Goal: Task Accomplishment & Management: Use online tool/utility

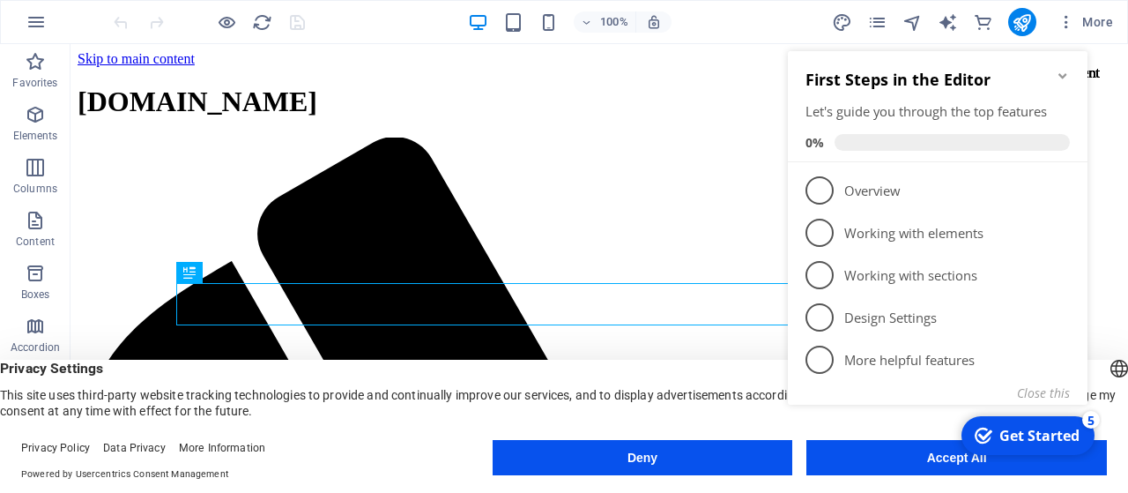
click at [1061, 77] on icon "Minimize checklist" at bounding box center [1062, 75] width 8 height 5
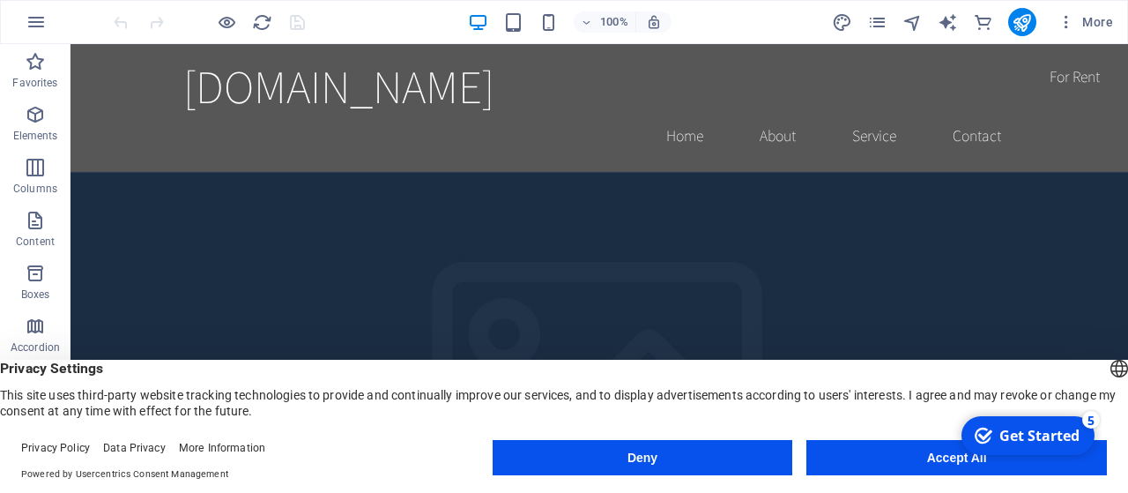
drag, startPoint x: 1126, startPoint y: 70, endPoint x: 1079, endPoint y: 47, distance: 52.0
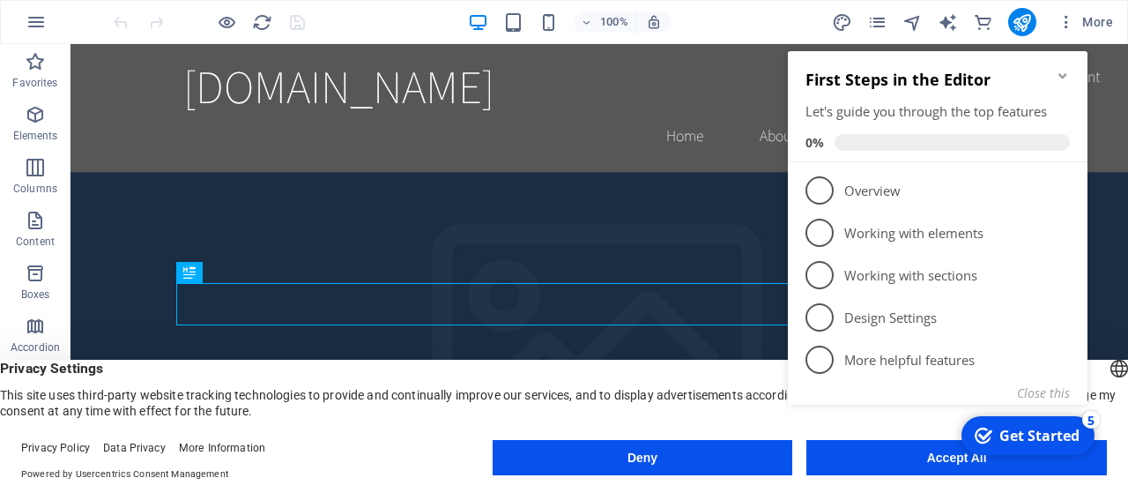
click div "checkmark Get Started 5 First Steps in the Editor Let's guide you through the t…"
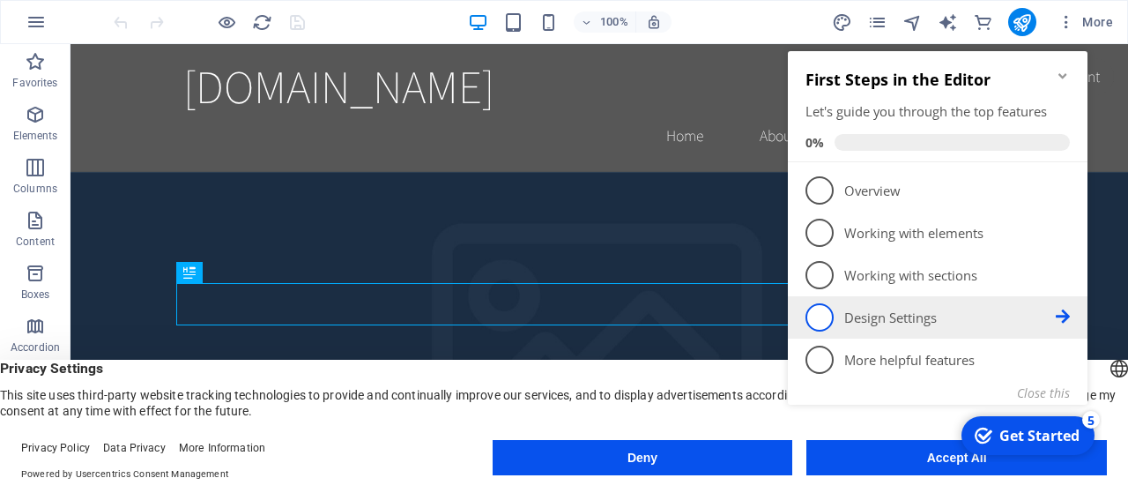
click at [820, 310] on span "4" at bounding box center [819, 317] width 28 height 28
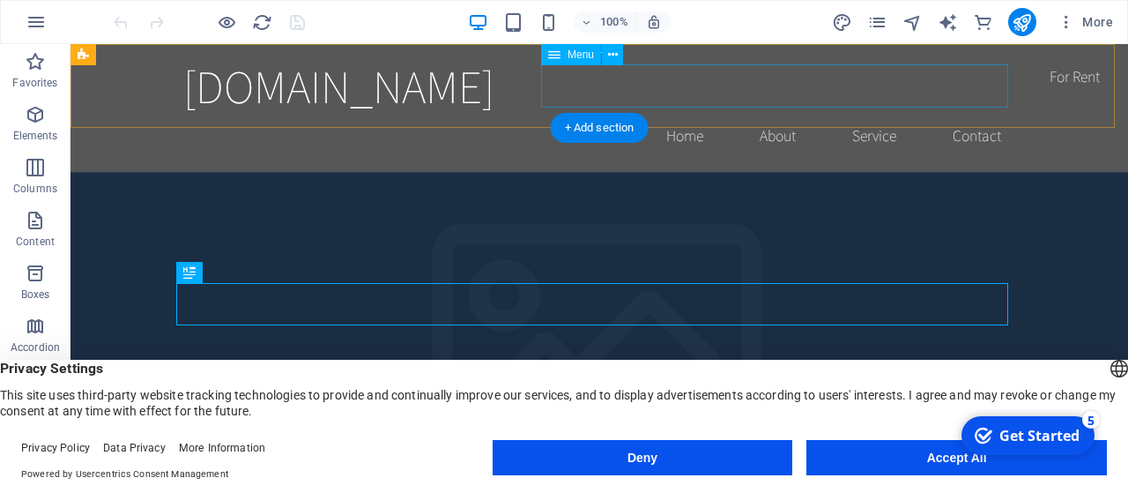
click at [870, 114] on nav "Home About Service Contact" at bounding box center [599, 136] width 832 height 44
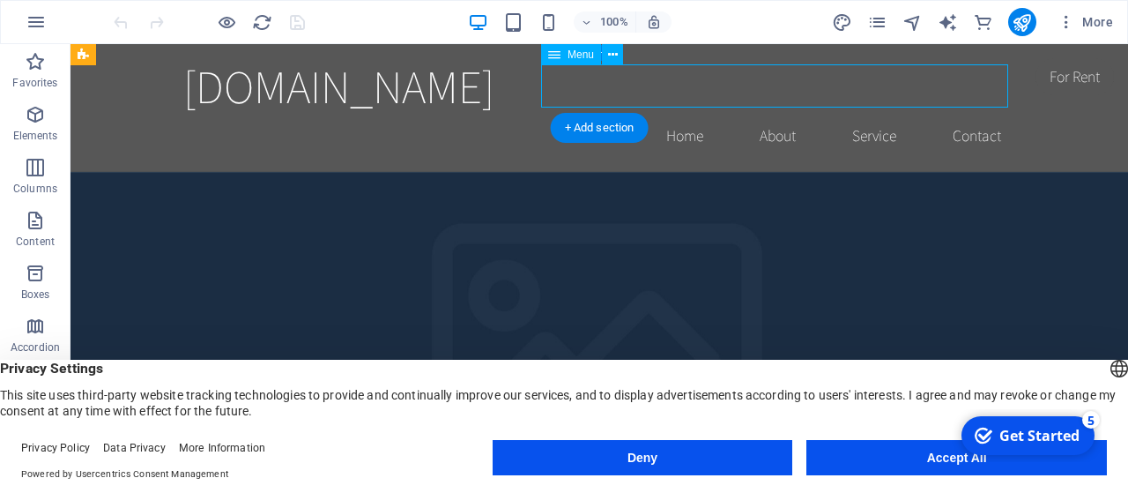
click at [870, 114] on nav "Home About Service Contact" at bounding box center [599, 136] width 832 height 44
select select
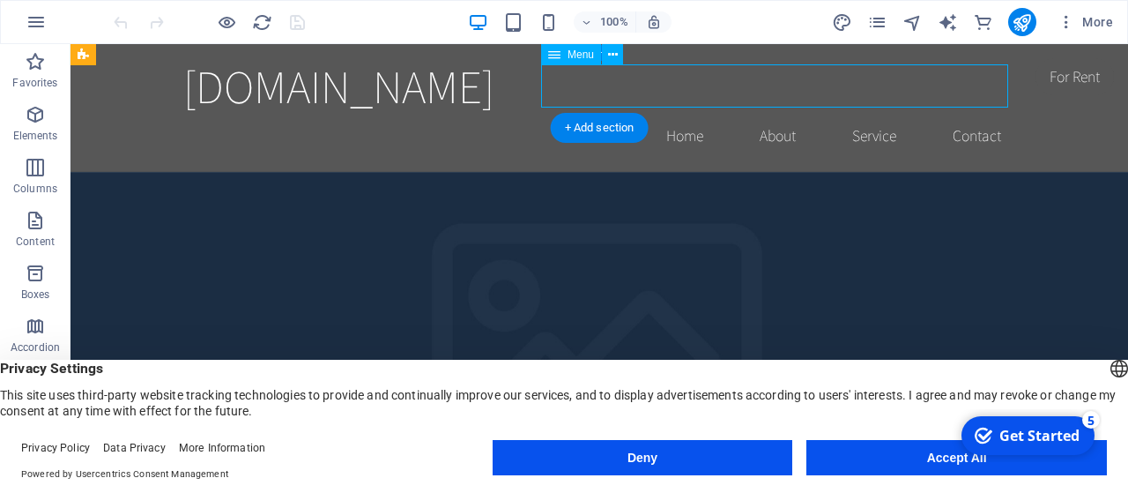
select select
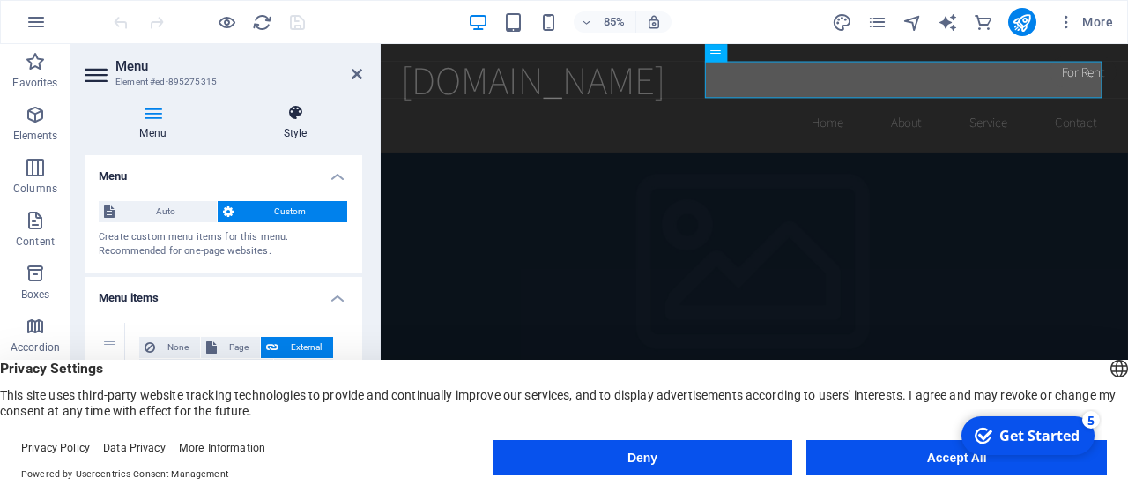
click at [291, 105] on icon at bounding box center [295, 113] width 134 height 18
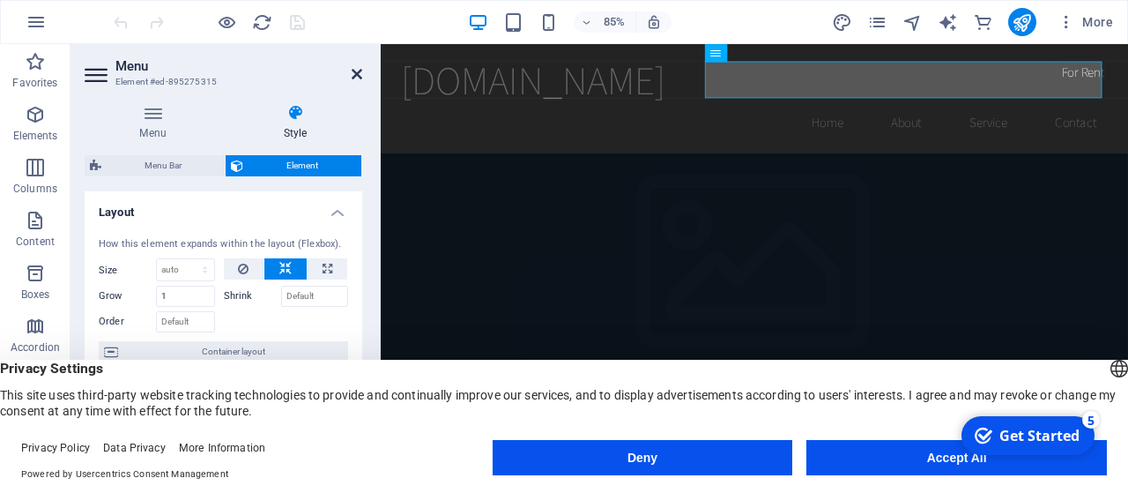
click at [359, 66] on h2 "Menu" at bounding box center [238, 66] width 247 height 16
click at [359, 76] on icon at bounding box center [357, 74] width 11 height 14
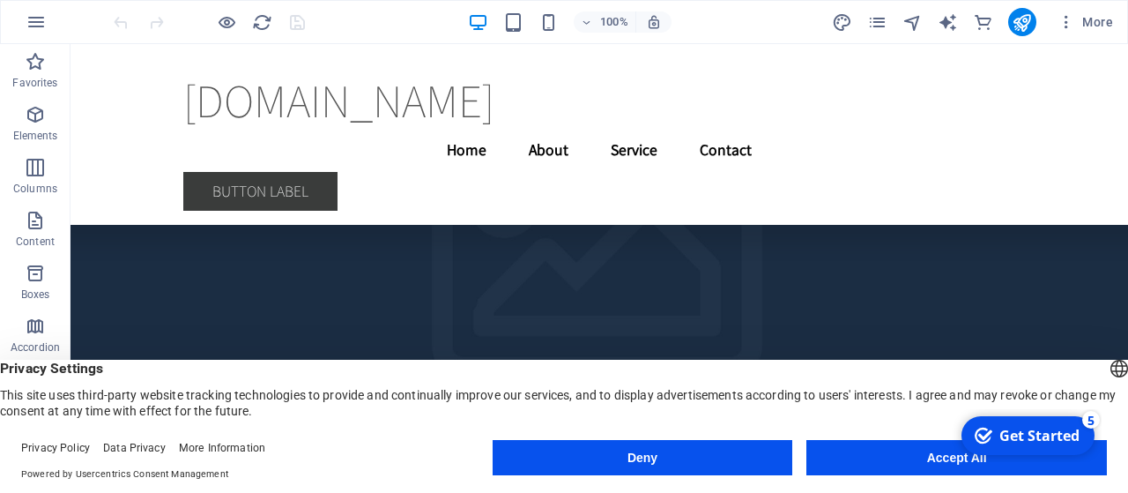
scroll to position [4225, 0]
